Goal: Information Seeking & Learning: Learn about a topic

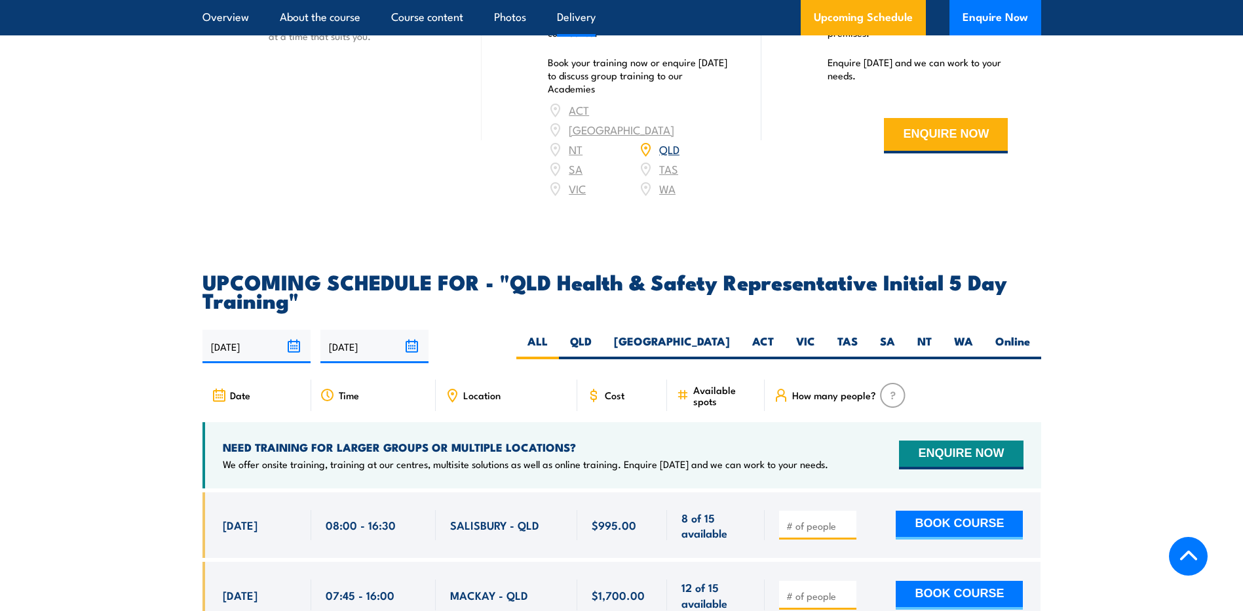
scroll to position [2098, 0]
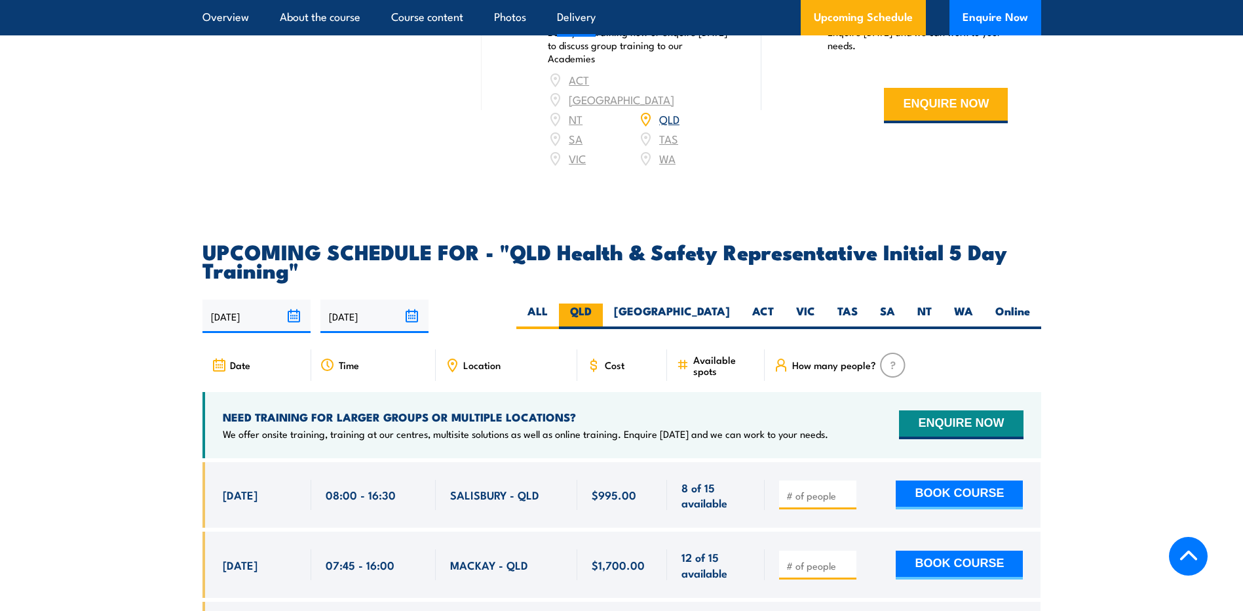
click at [603, 313] on label "QLD" at bounding box center [581, 316] width 44 height 26
click at [600, 312] on input "QLD" at bounding box center [596, 307] width 9 height 9
radio input "true"
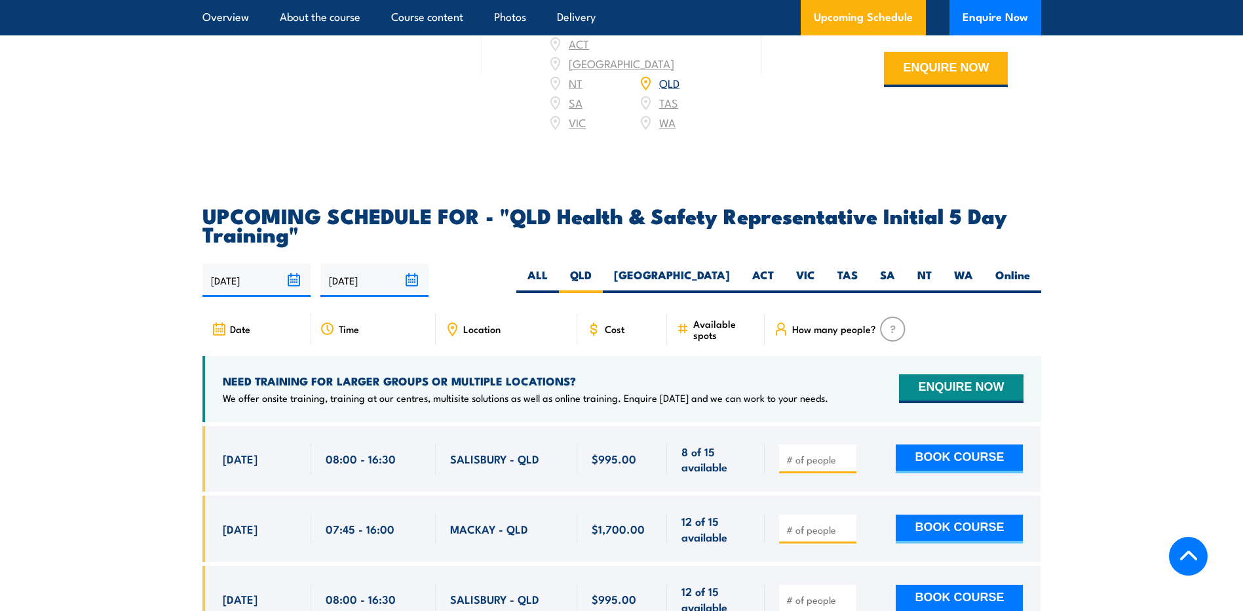
scroll to position [2163, 0]
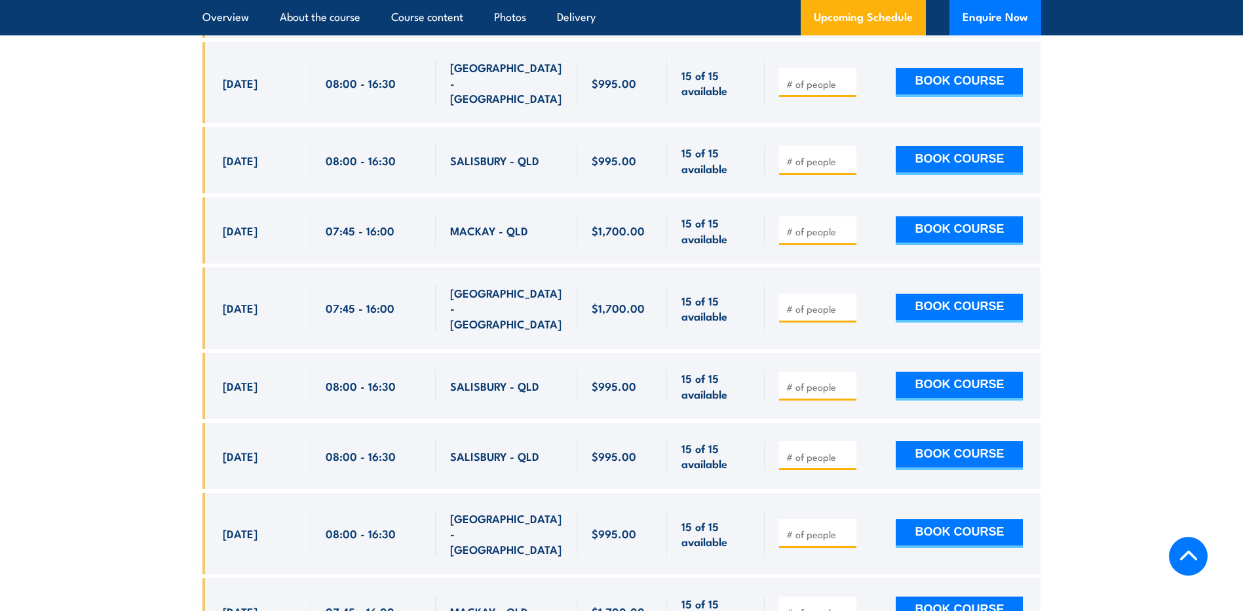
scroll to position [2990, 0]
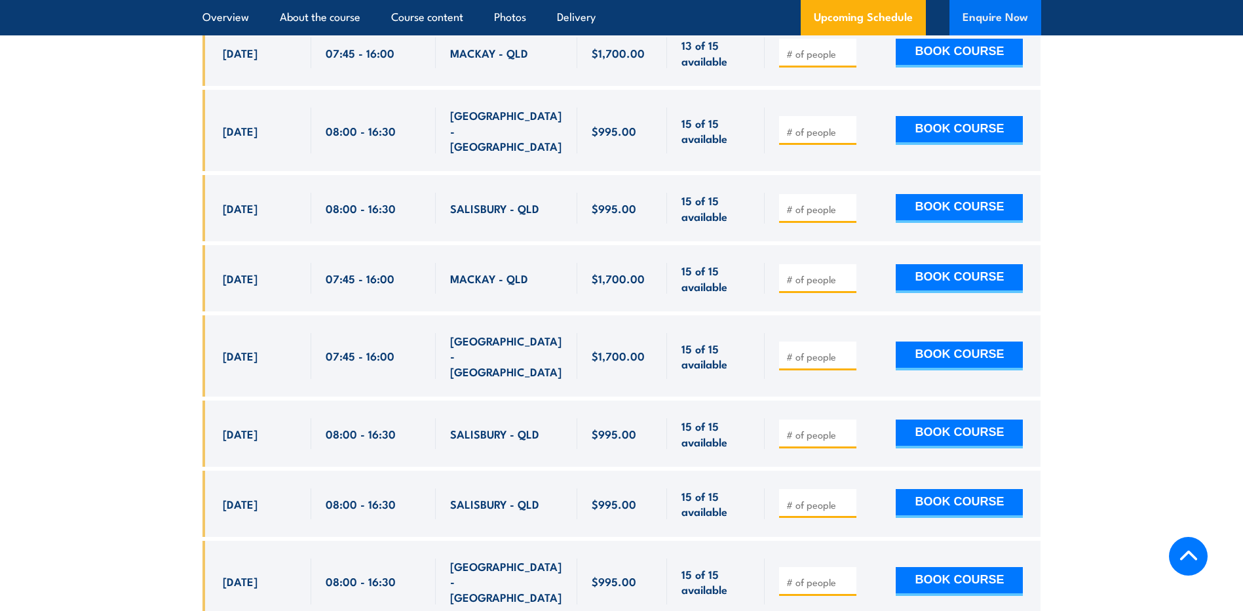
click at [1012, 10] on button "Enquire Now" at bounding box center [996, 17] width 92 height 35
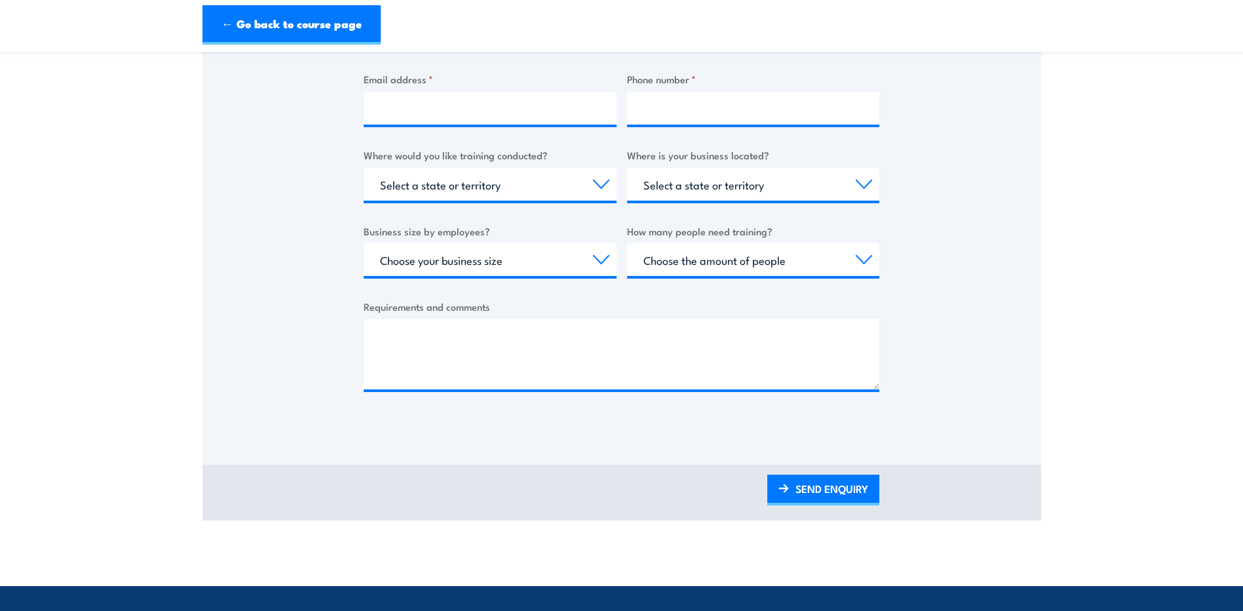
scroll to position [350, 0]
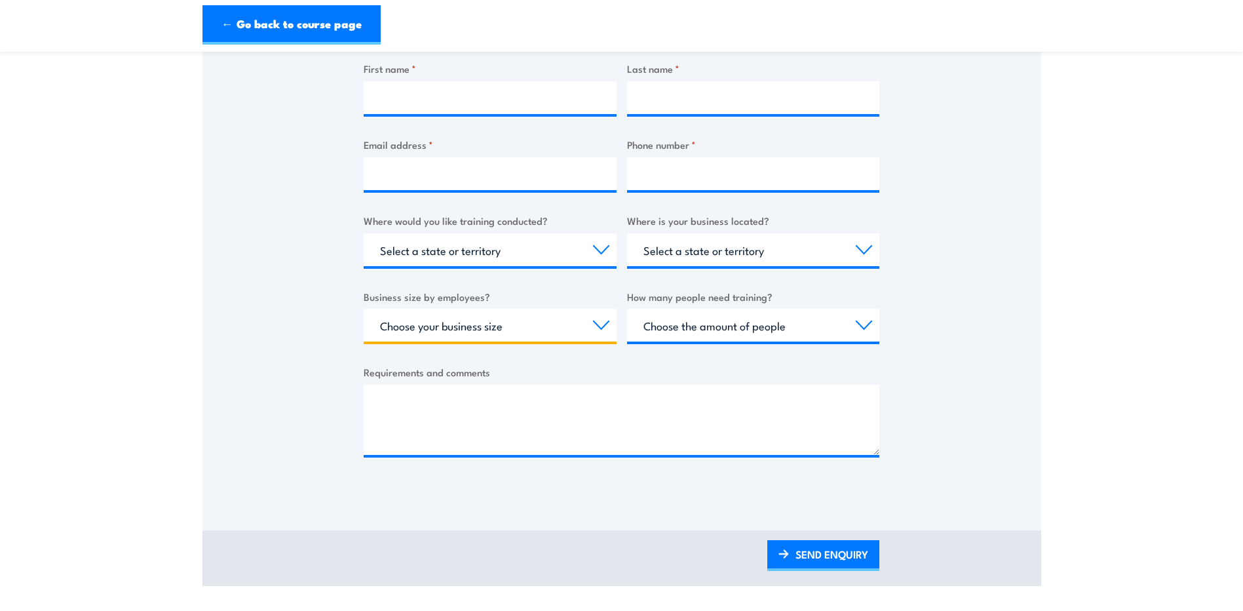
click at [589, 327] on select "Choose your business size 1 to 19 20 to 199 200+" at bounding box center [490, 325] width 253 height 33
click at [674, 322] on select "Choose the amount of people 1 to 4 5 to 19 20+" at bounding box center [753, 325] width 253 height 33
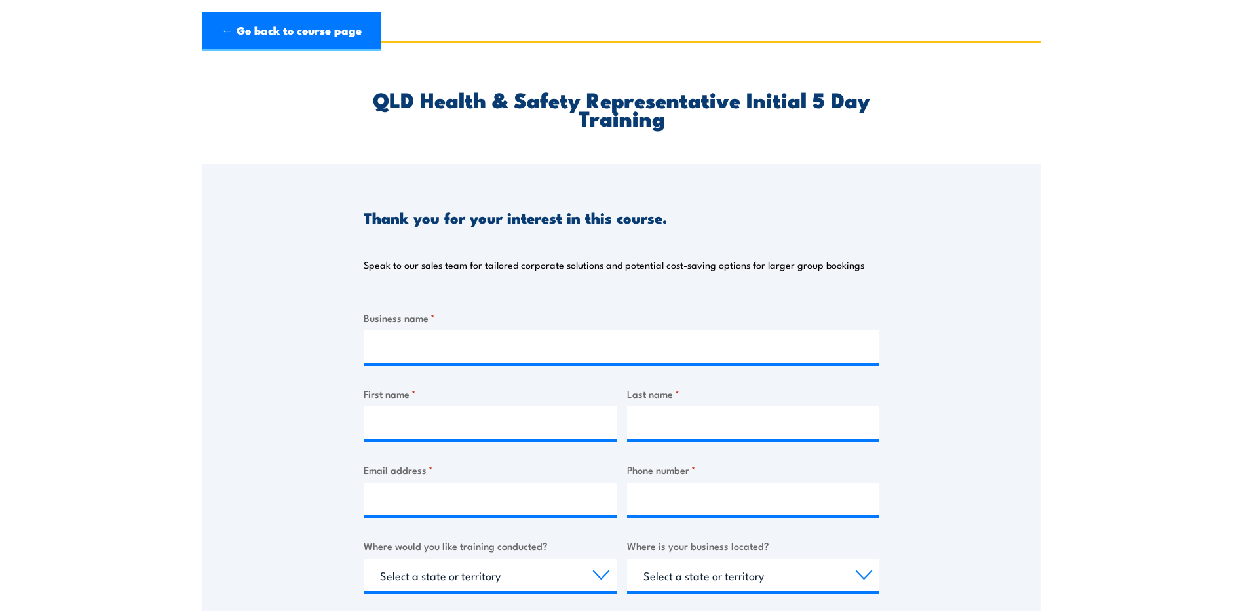
scroll to position [0, 0]
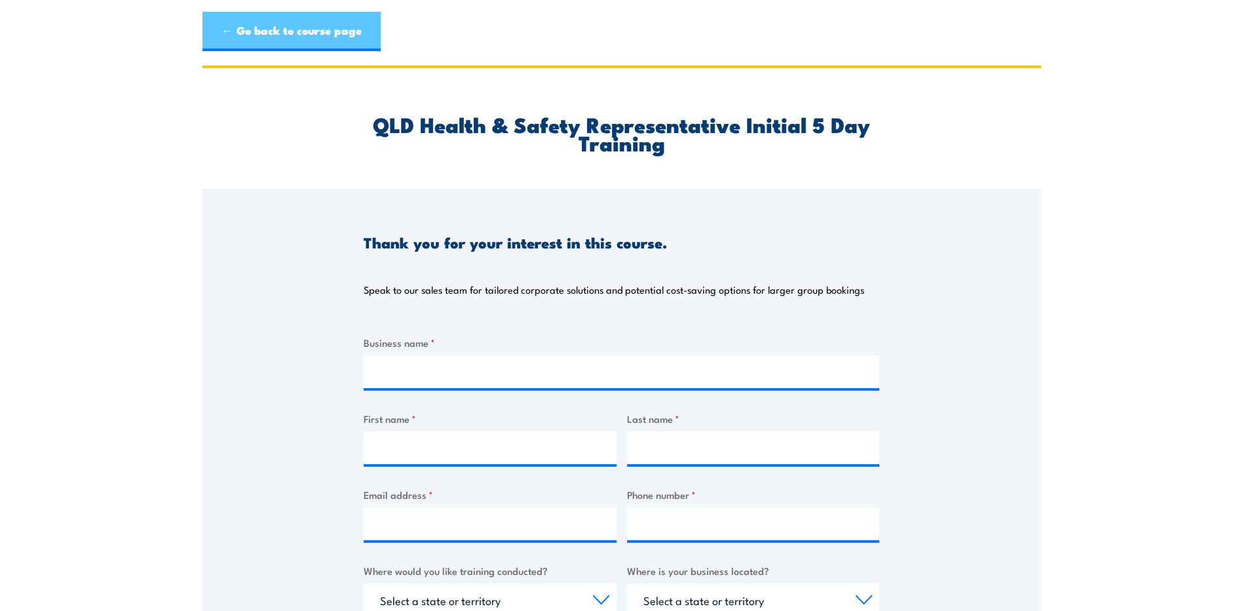
click at [258, 38] on link "← Go back to course page" at bounding box center [292, 31] width 178 height 39
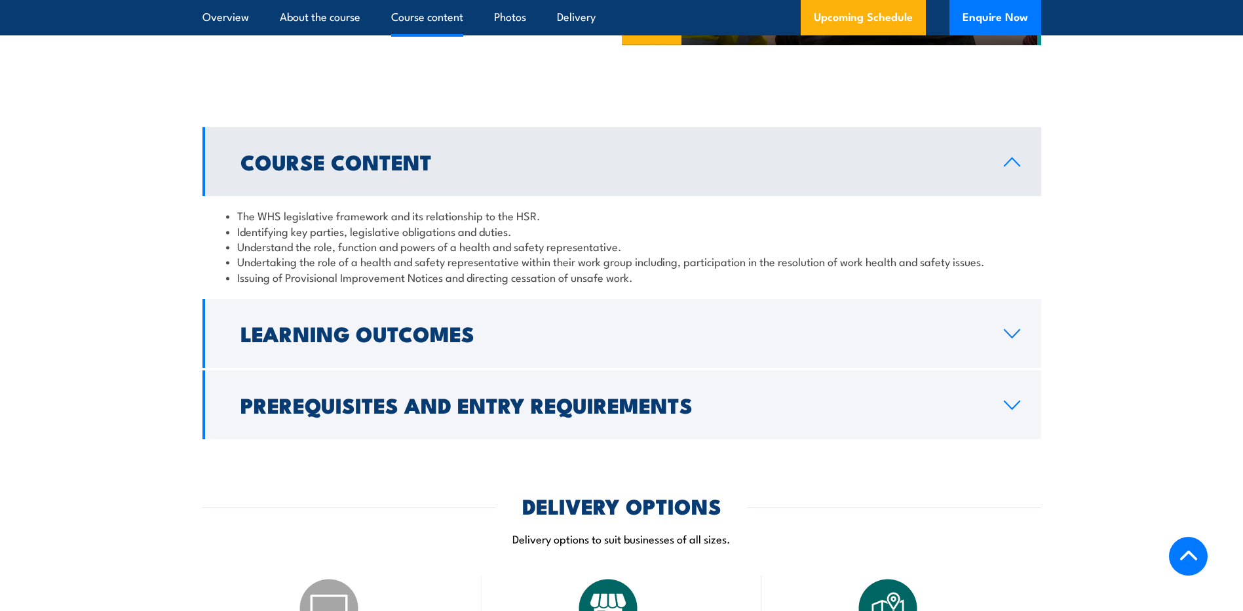
scroll to position [1286, 0]
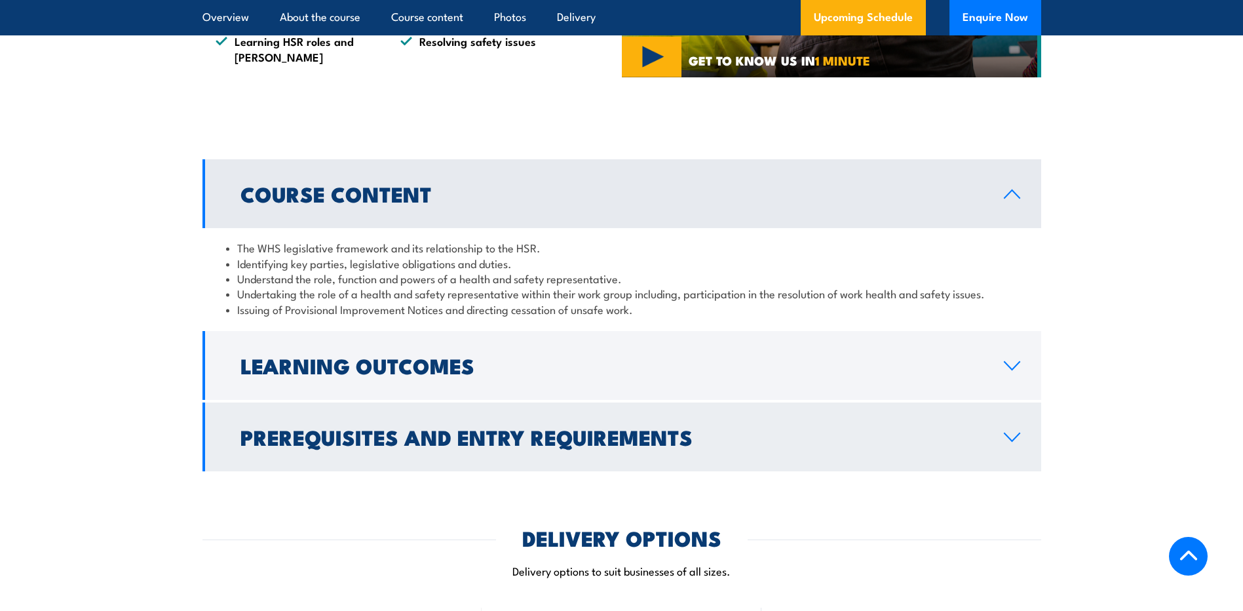
click at [1025, 459] on link "Prerequisites and Entry Requirements" at bounding box center [622, 436] width 839 height 69
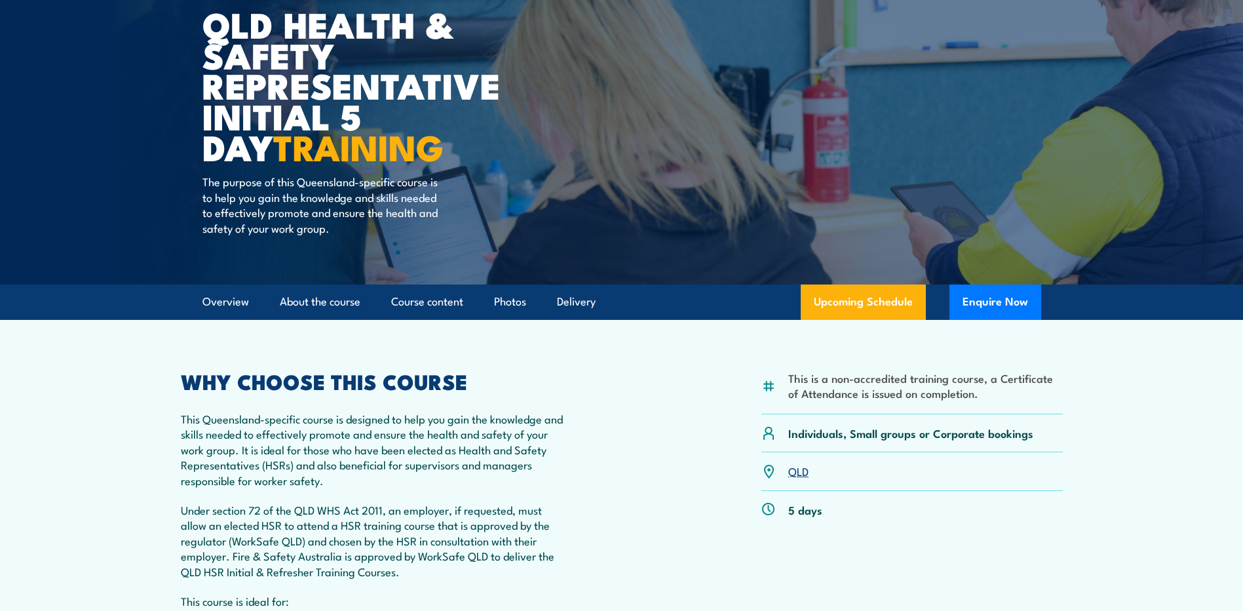
scroll to position [106, 0]
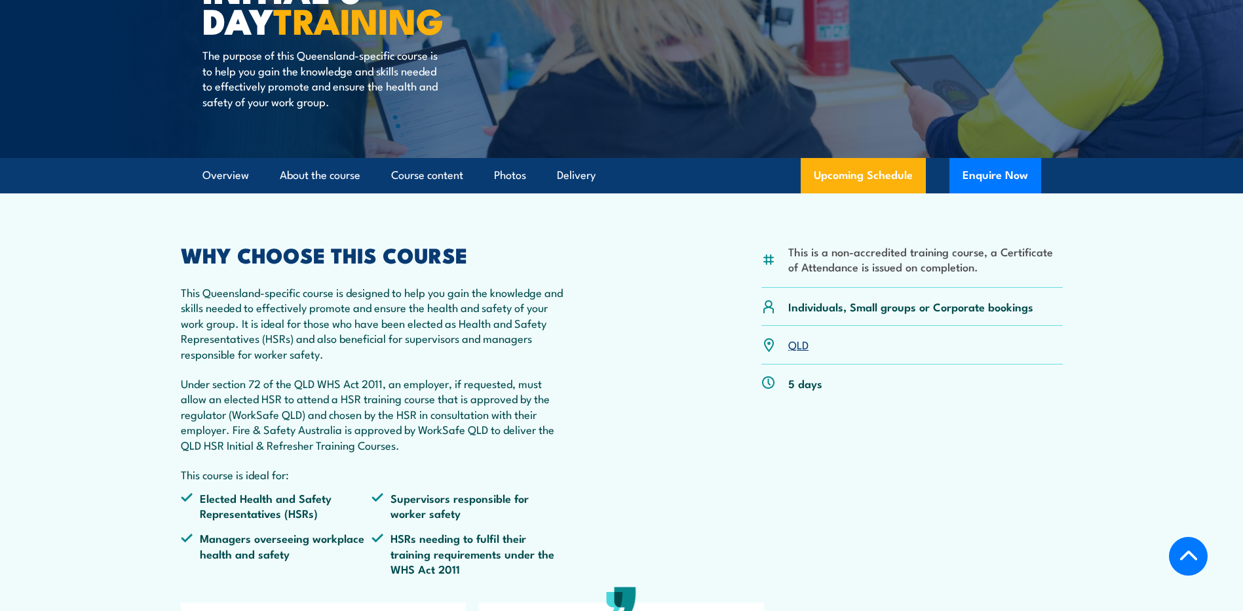
scroll to position [328, 0]
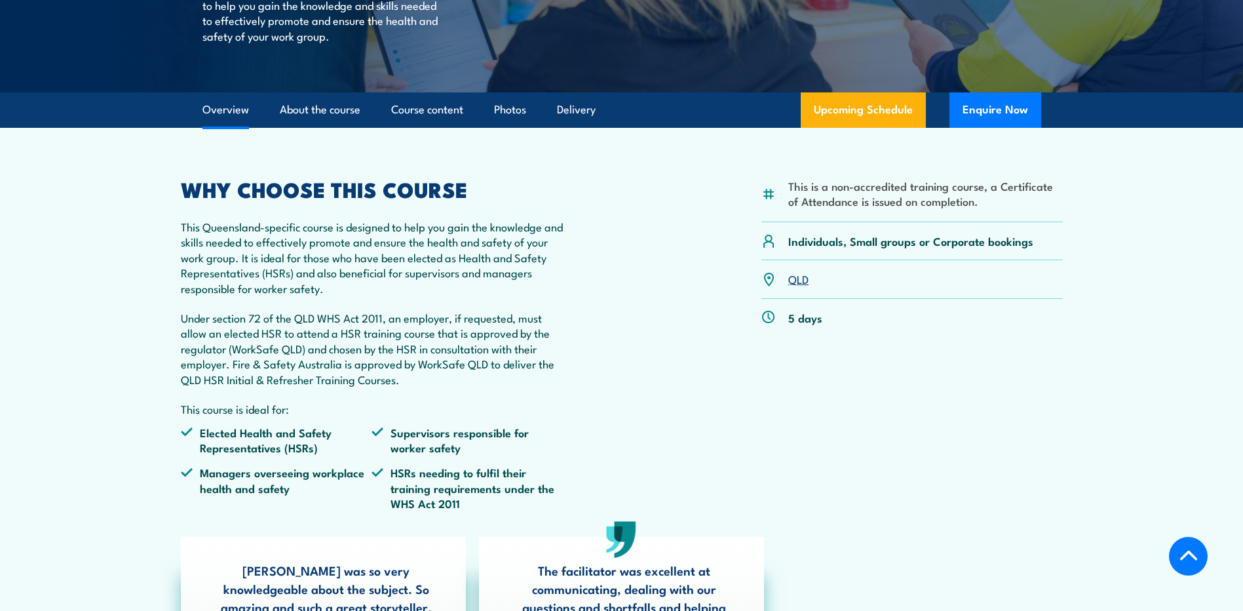
click at [231, 109] on link "Overview" at bounding box center [226, 109] width 47 height 35
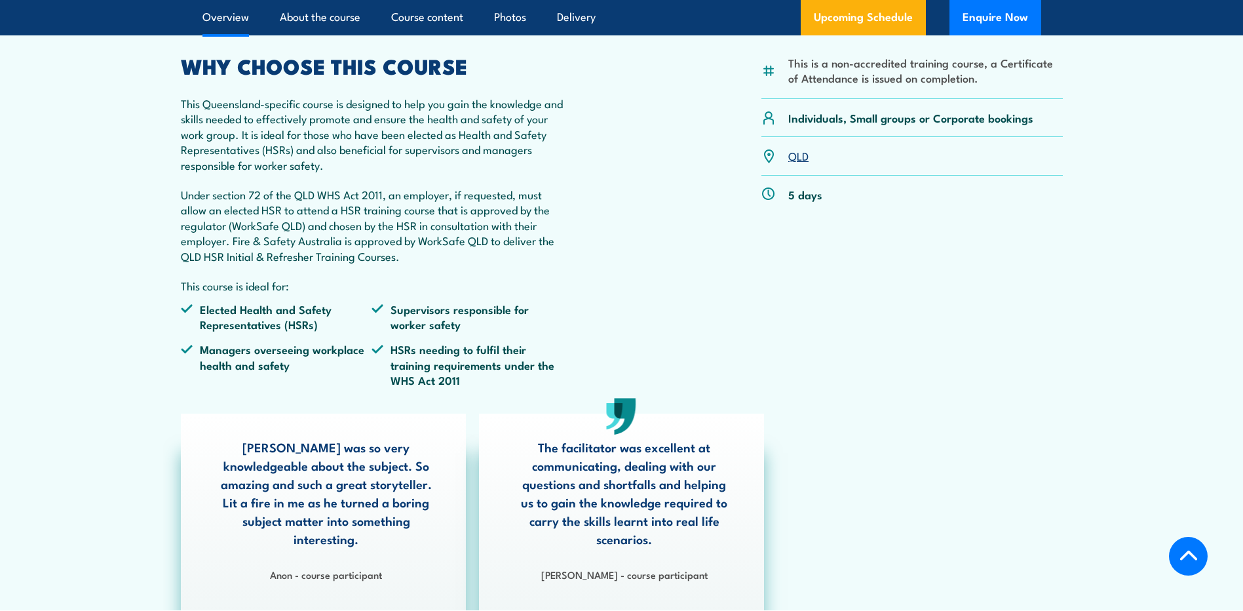
scroll to position [456, 0]
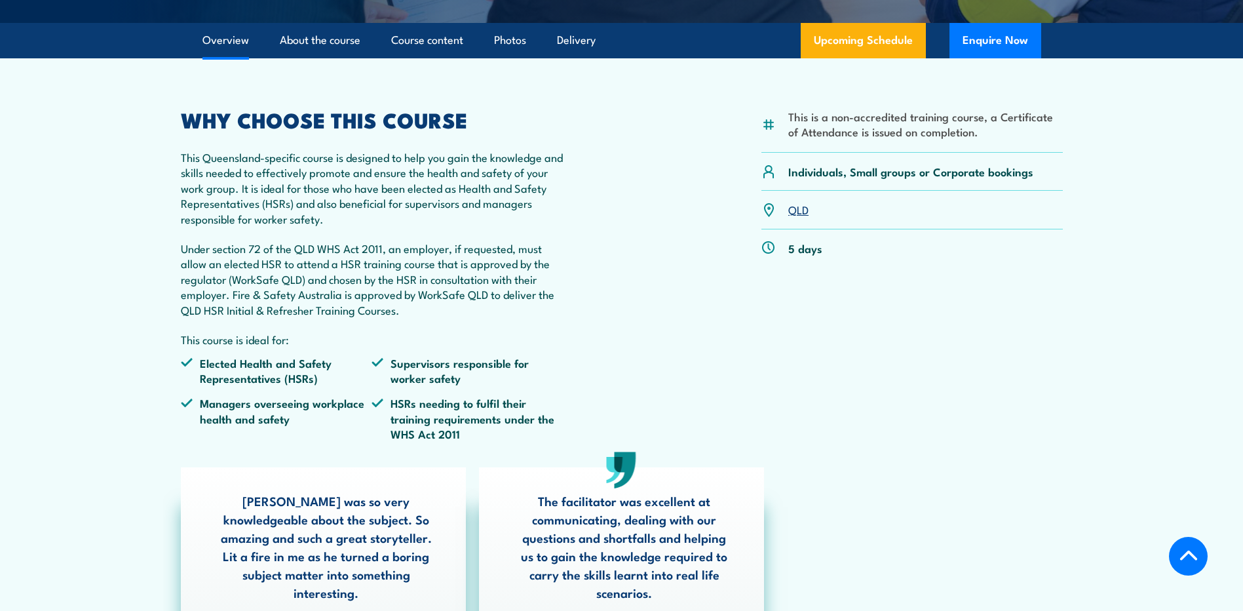
scroll to position [374, 0]
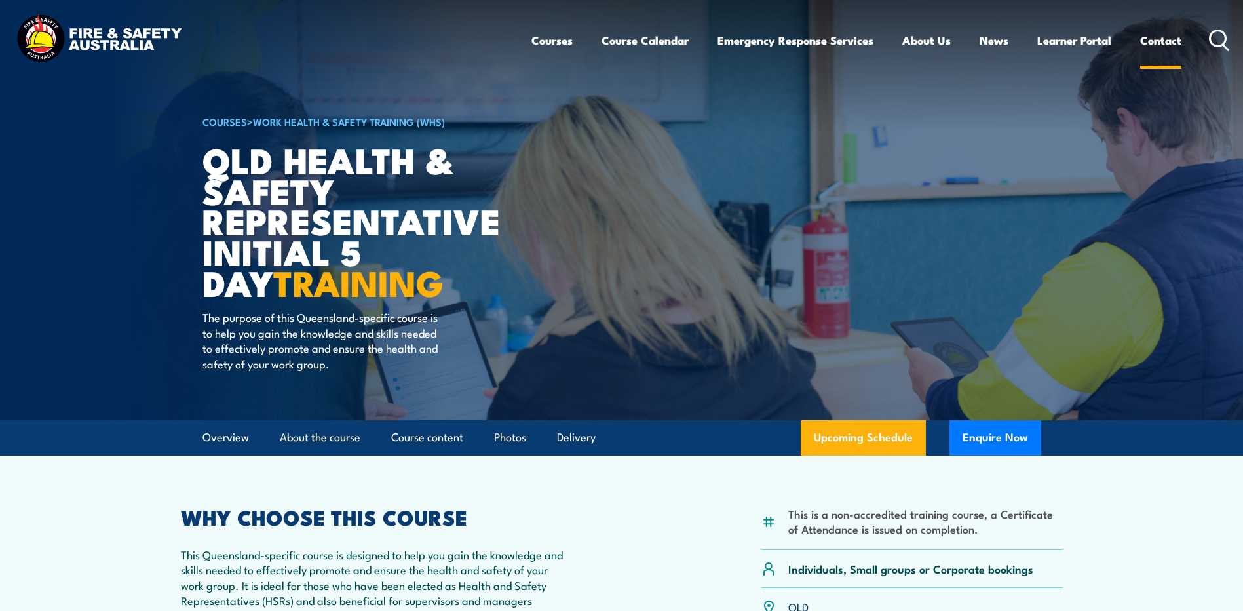
click at [1147, 40] on link "Contact" at bounding box center [1161, 40] width 41 height 35
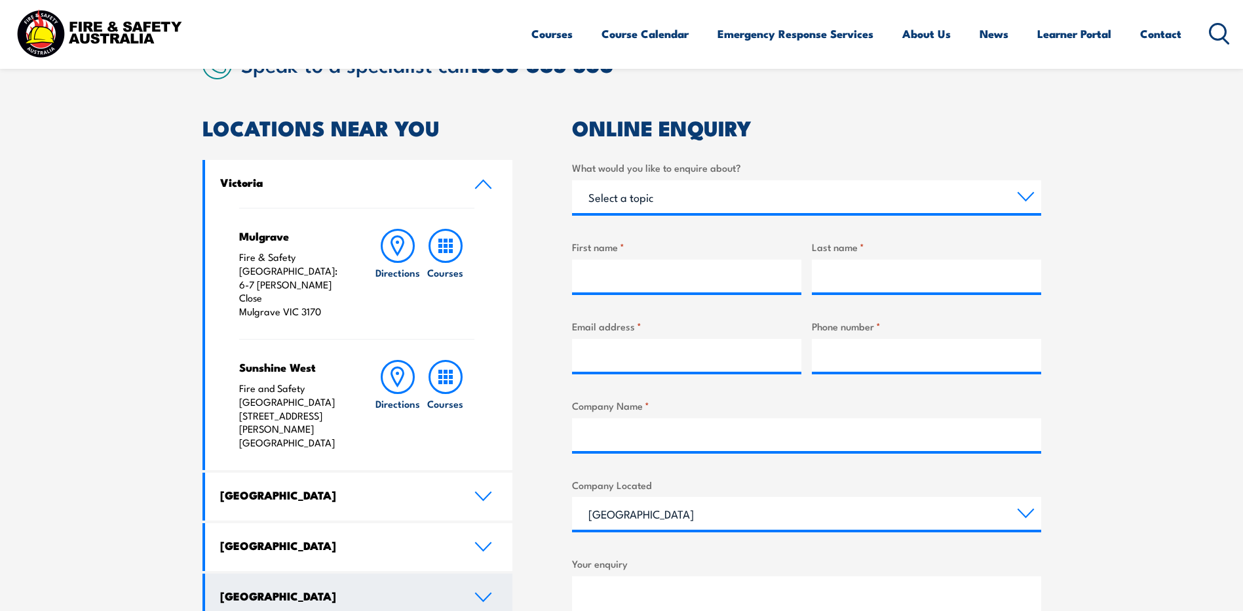
scroll to position [393, 0]
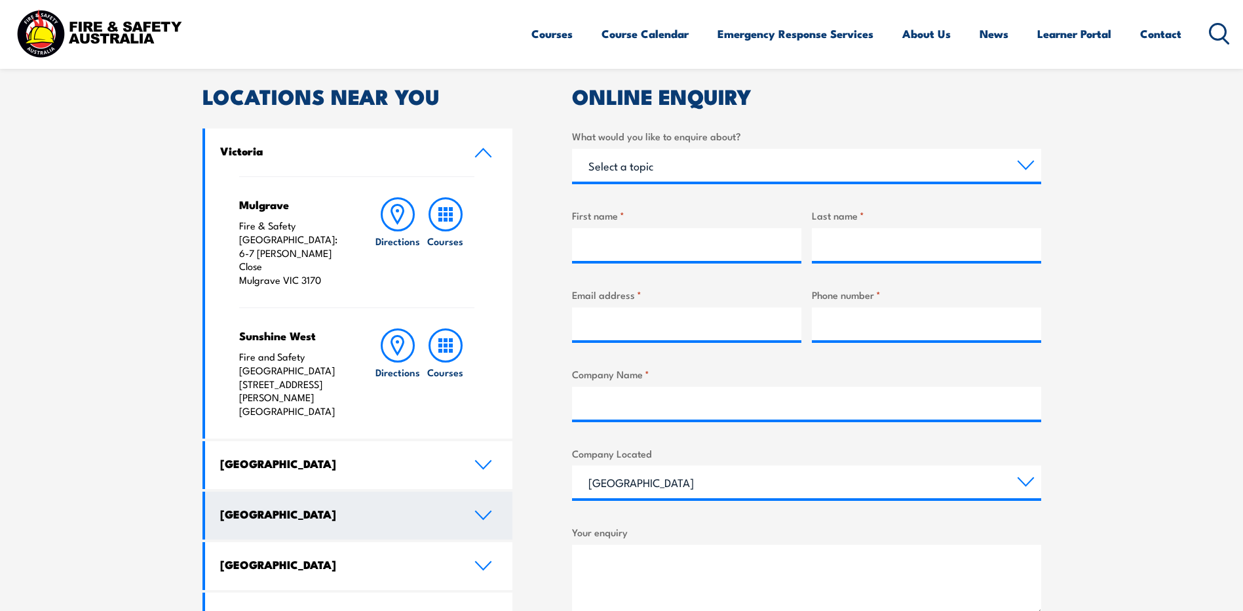
click at [475, 510] on icon at bounding box center [484, 515] width 18 height 10
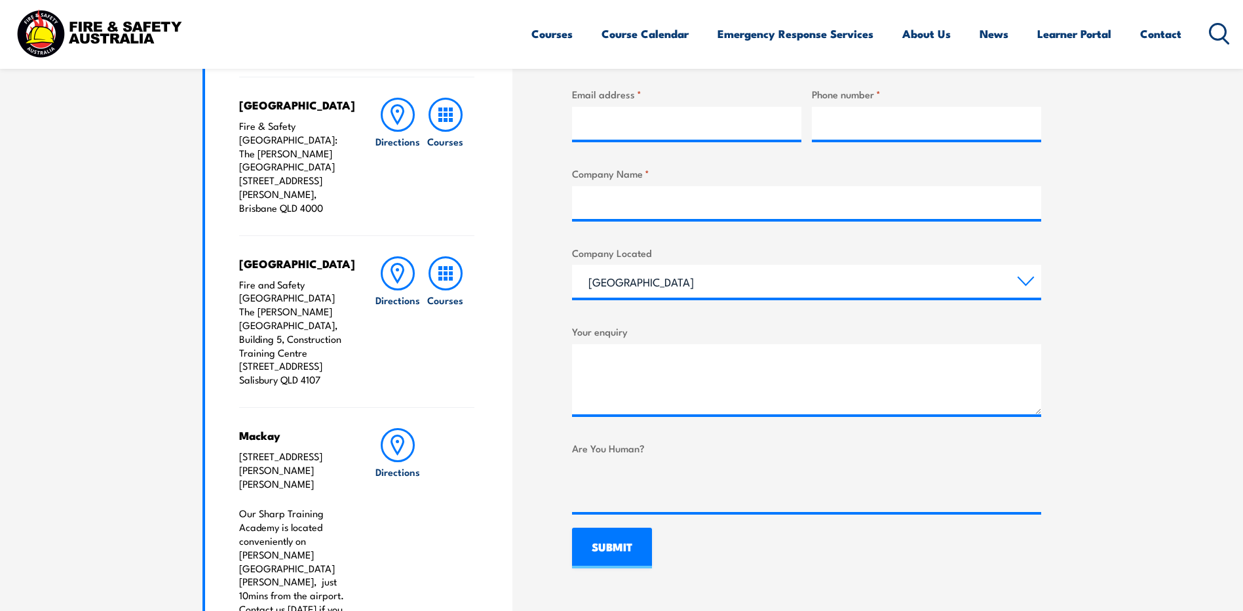
scroll to position [655, 0]
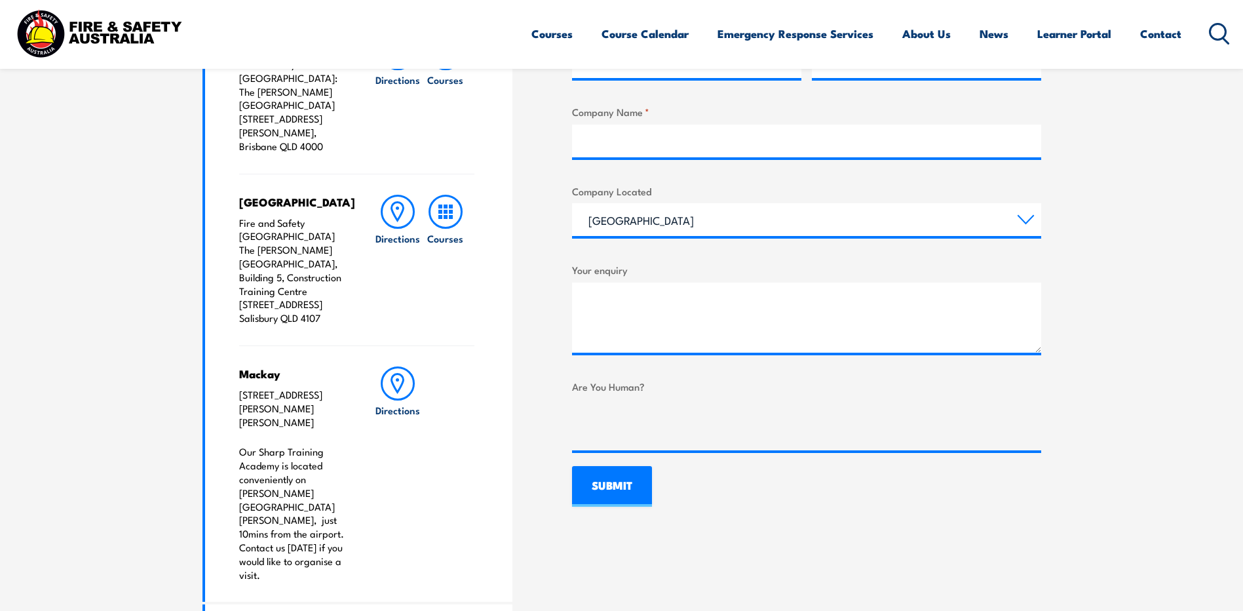
click at [267, 195] on h4 "Salisbury" at bounding box center [293, 202] width 109 height 14
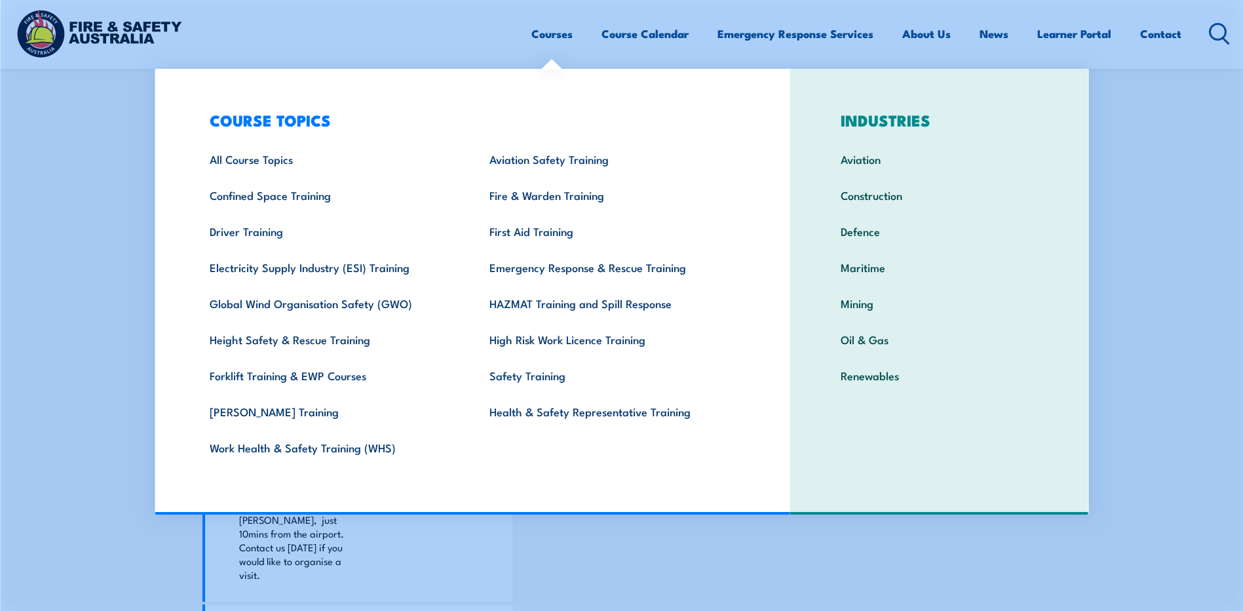
click at [545, 32] on link "Courses" at bounding box center [552, 33] width 41 height 35
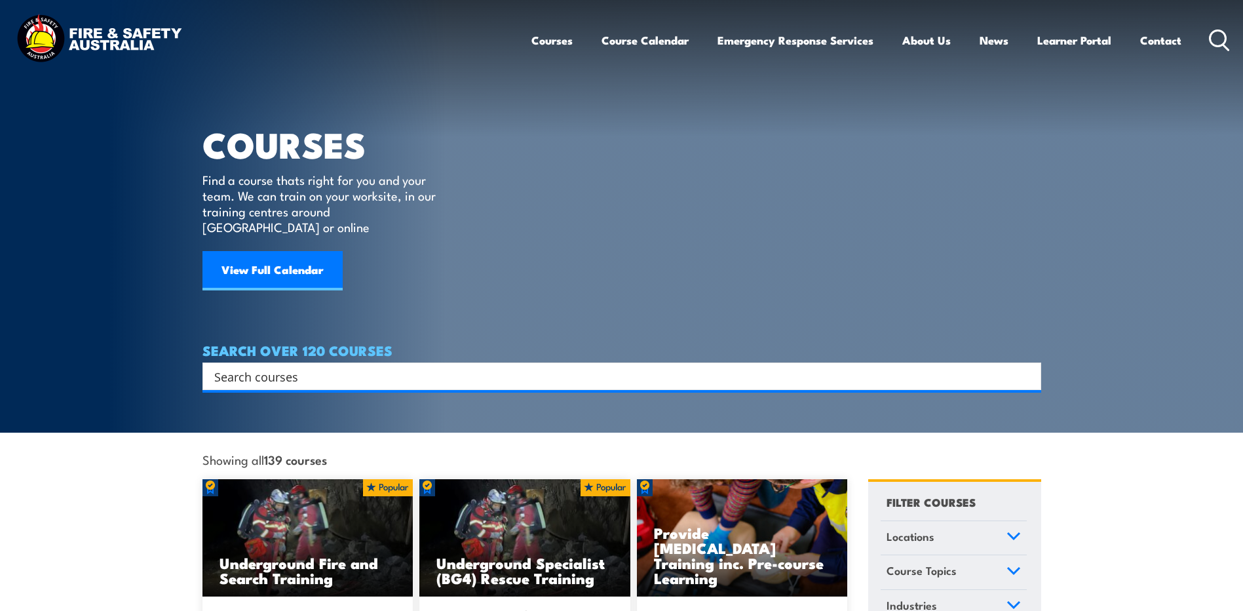
click at [257, 366] on input "Search input" at bounding box center [613, 376] width 798 height 20
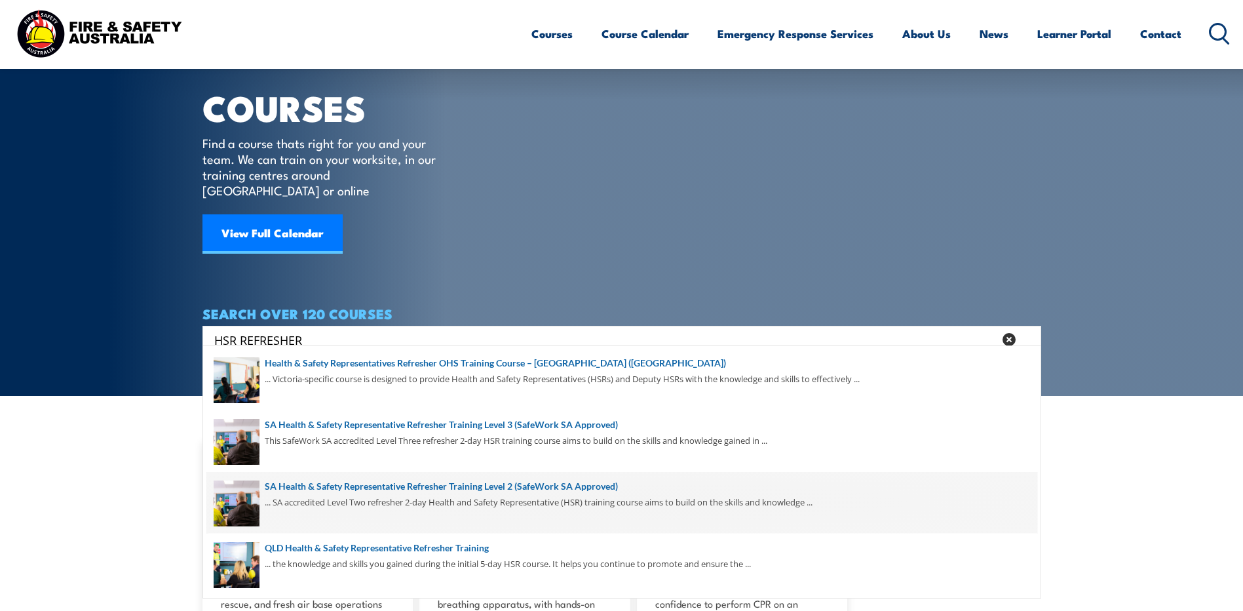
scroll to position [66, 0]
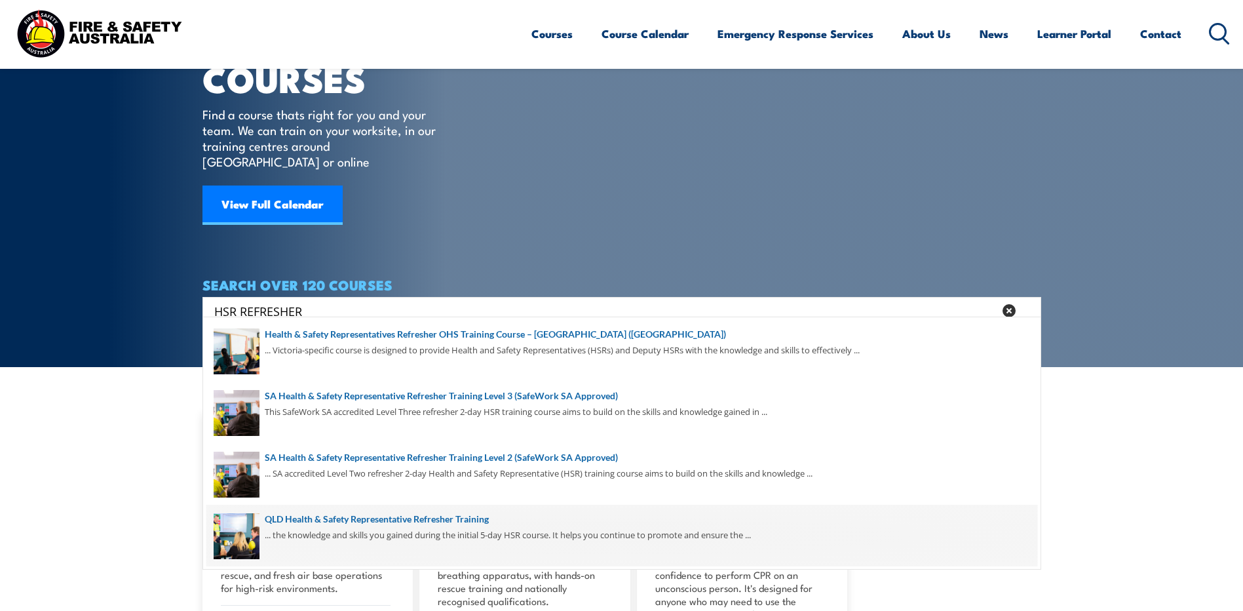
type input "HSR REFRESHER"
click at [314, 522] on span at bounding box center [621, 536] width 831 height 62
